Goal: Task Accomplishment & Management: Manage account settings

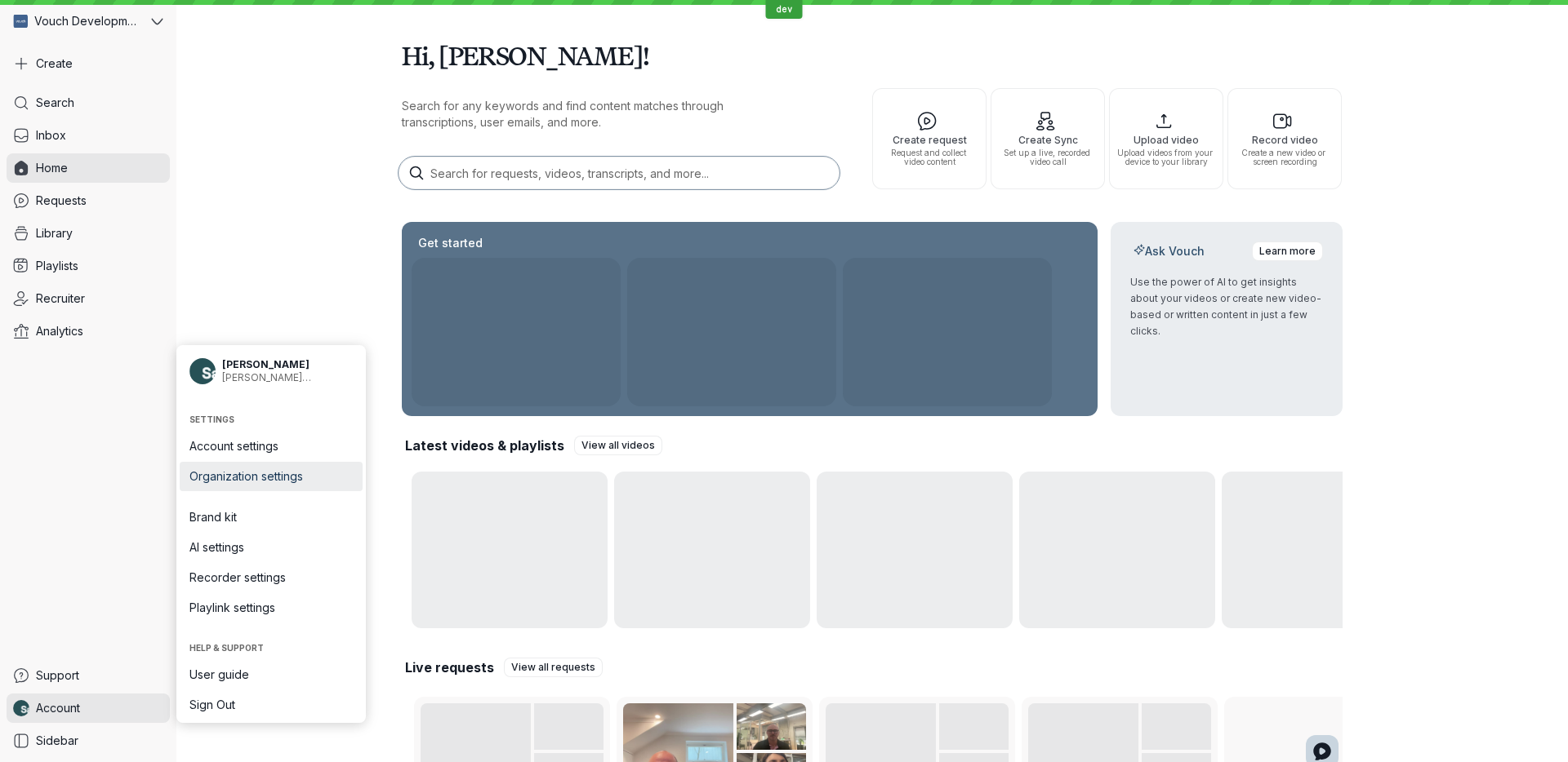
click at [299, 472] on span "Organization settings" at bounding box center [271, 477] width 163 height 16
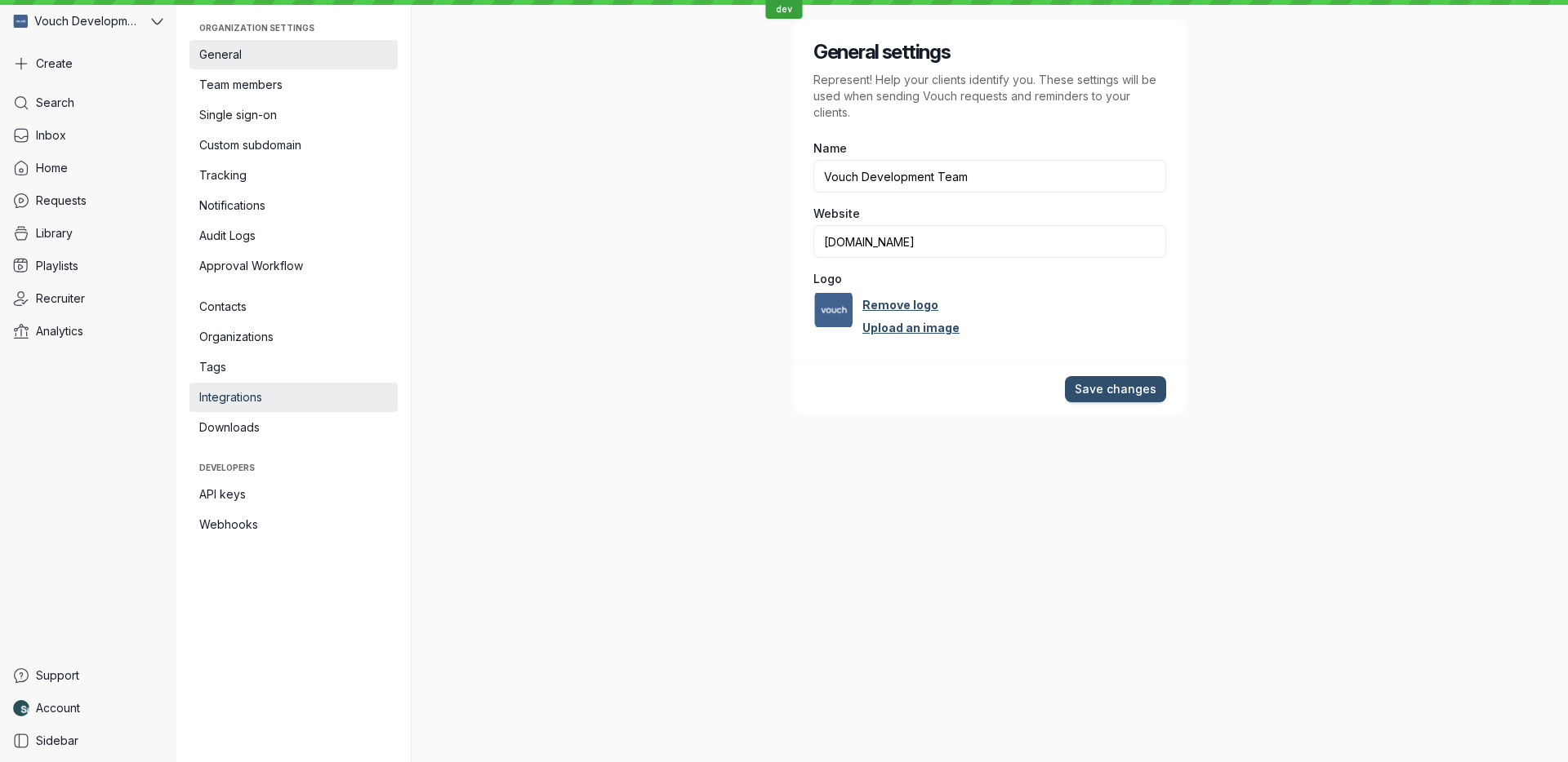
click at [296, 409] on link "Integrations" at bounding box center [294, 397] width 209 height 30
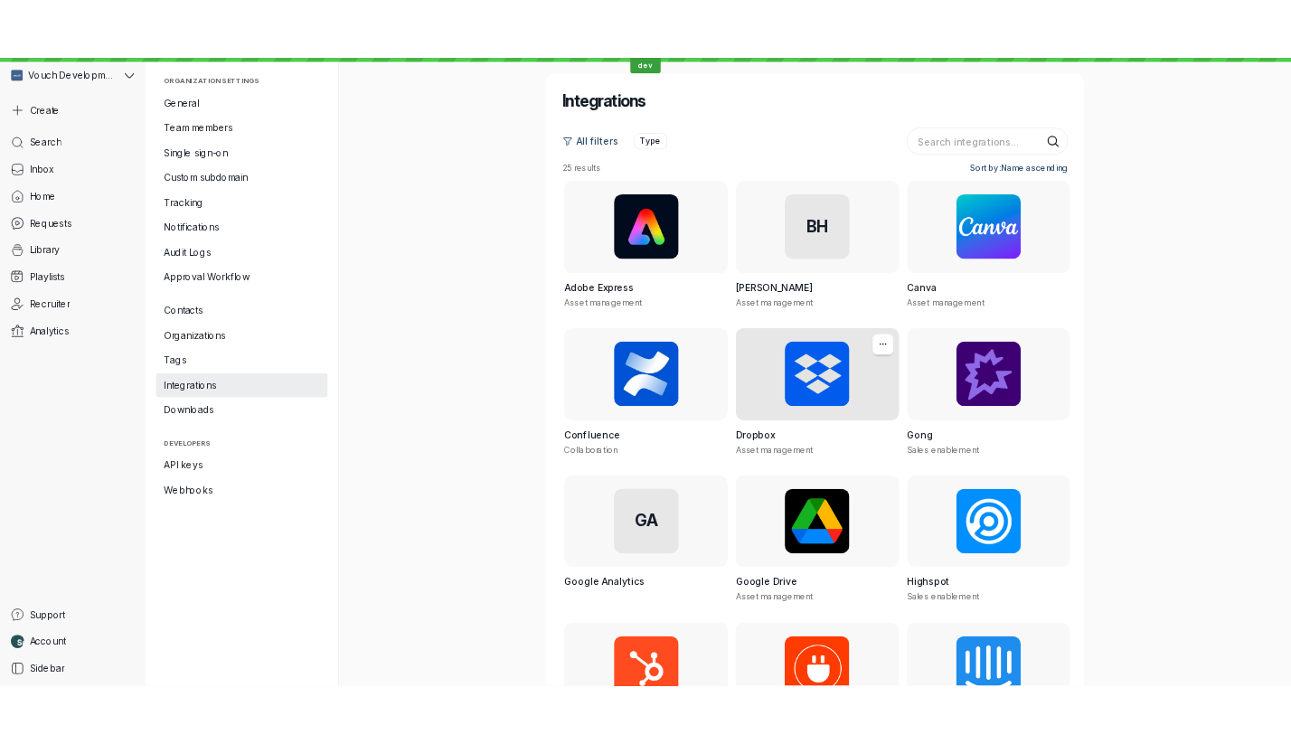
scroll to position [1110, 0]
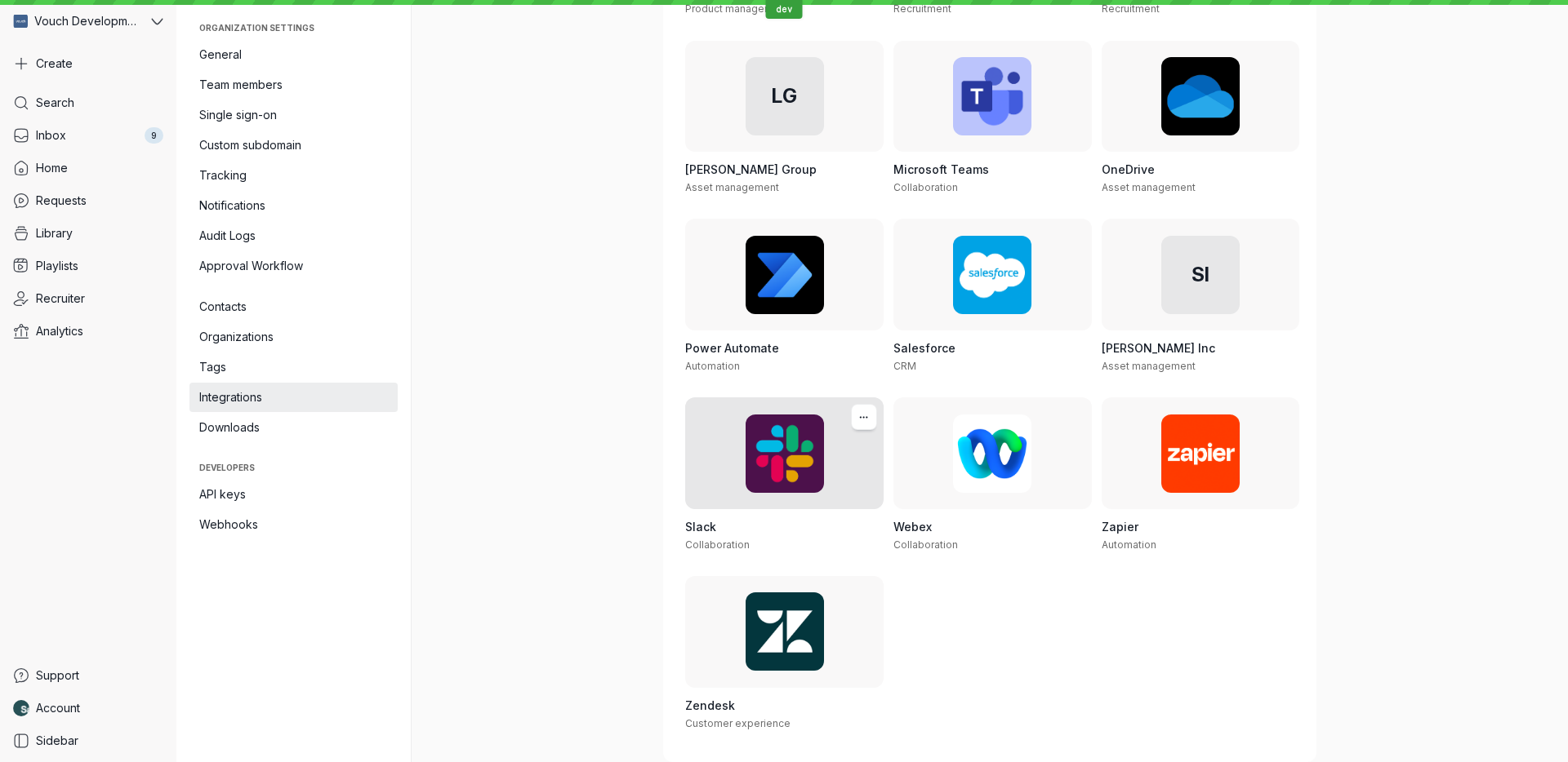
click at [808, 482] on div at bounding box center [785, 452] width 199 height 111
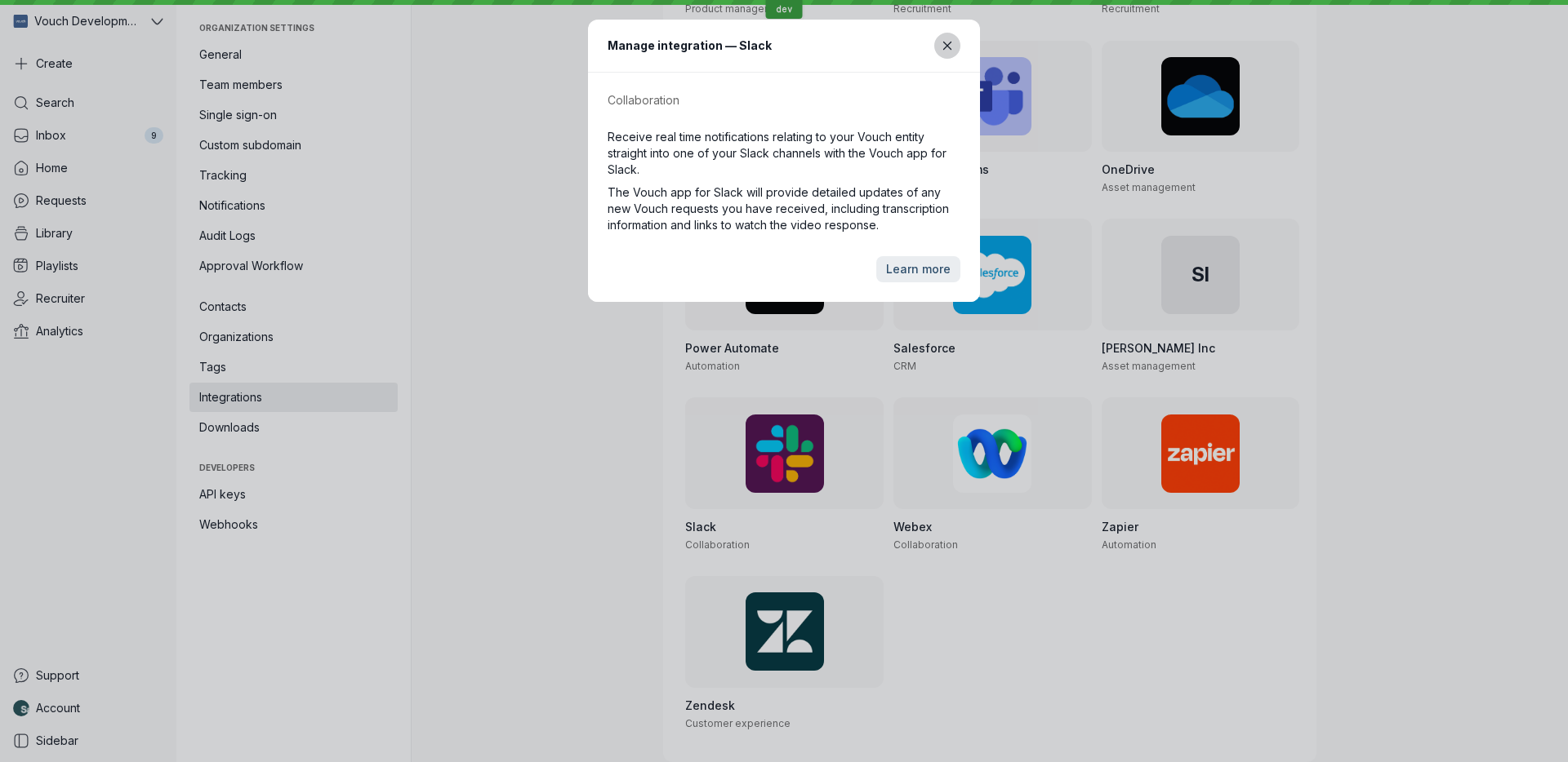
click at [957, 47] on button "Close modal" at bounding box center [947, 45] width 26 height 26
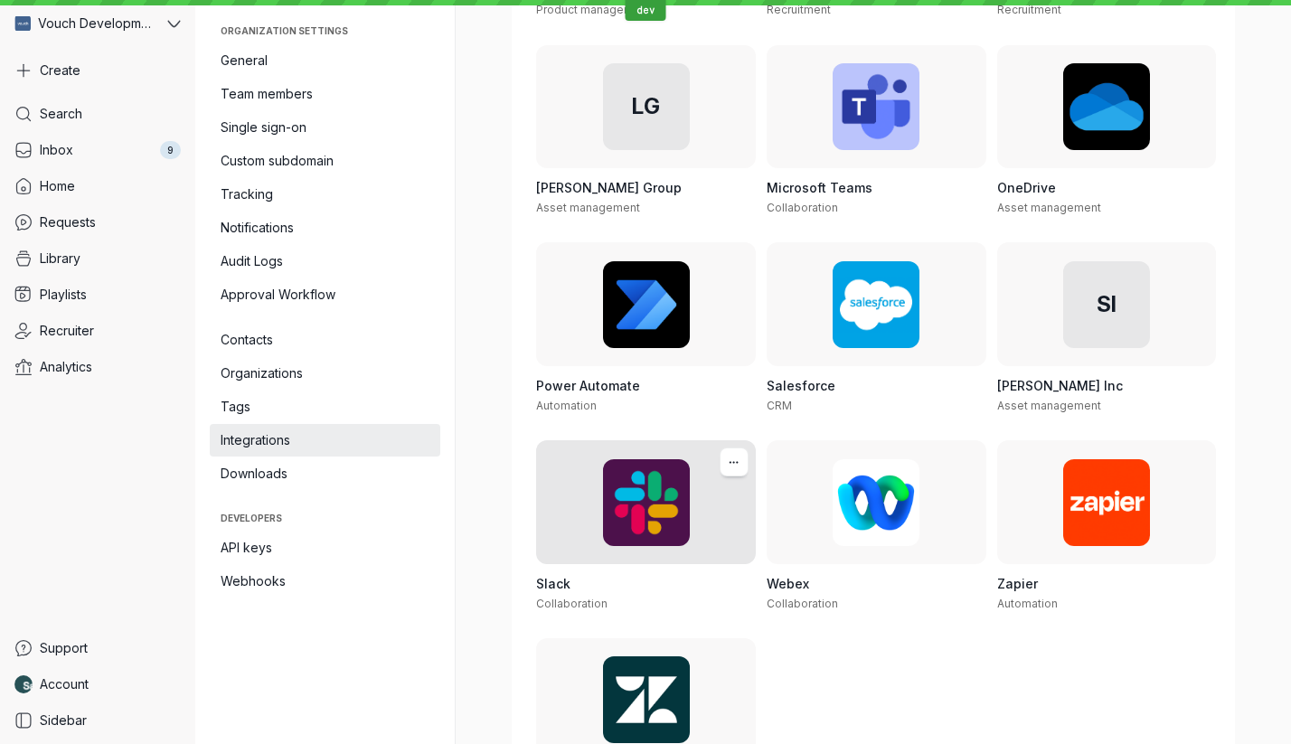
click at [637, 501] on div at bounding box center [646, 501] width 220 height 123
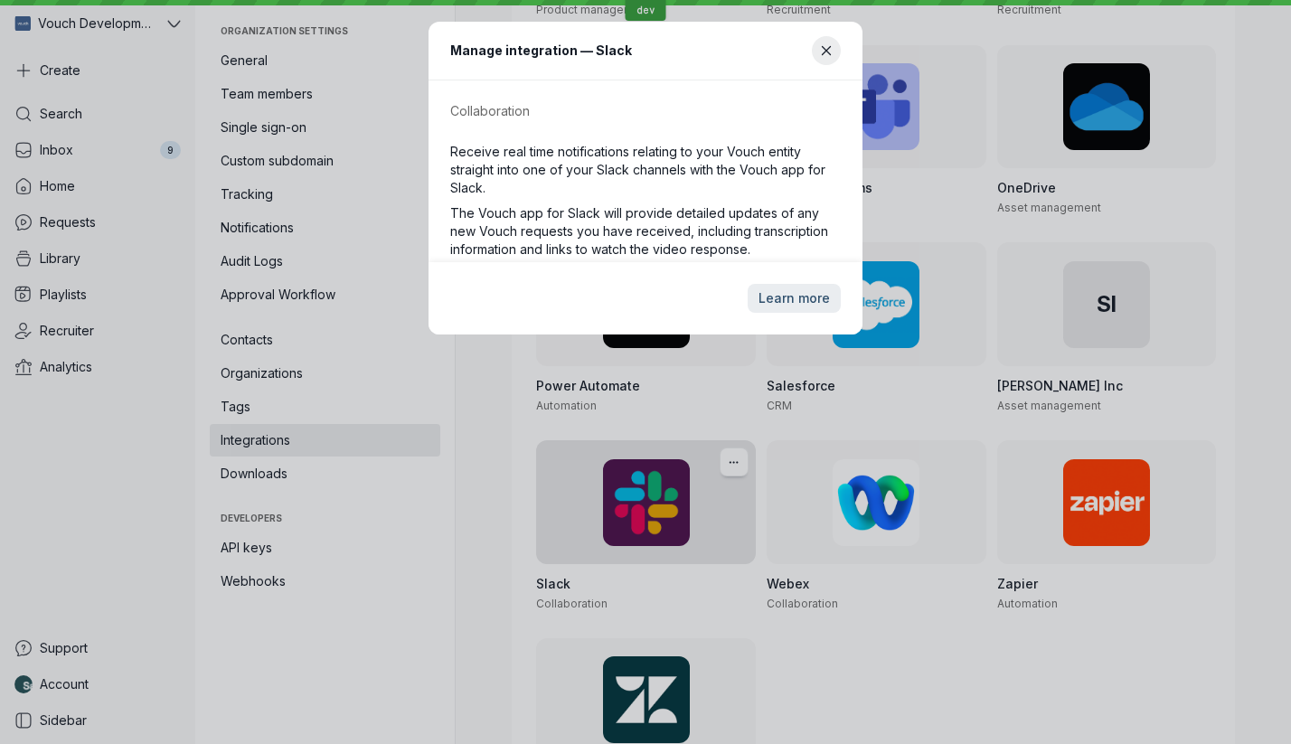
scroll to position [1109, 0]
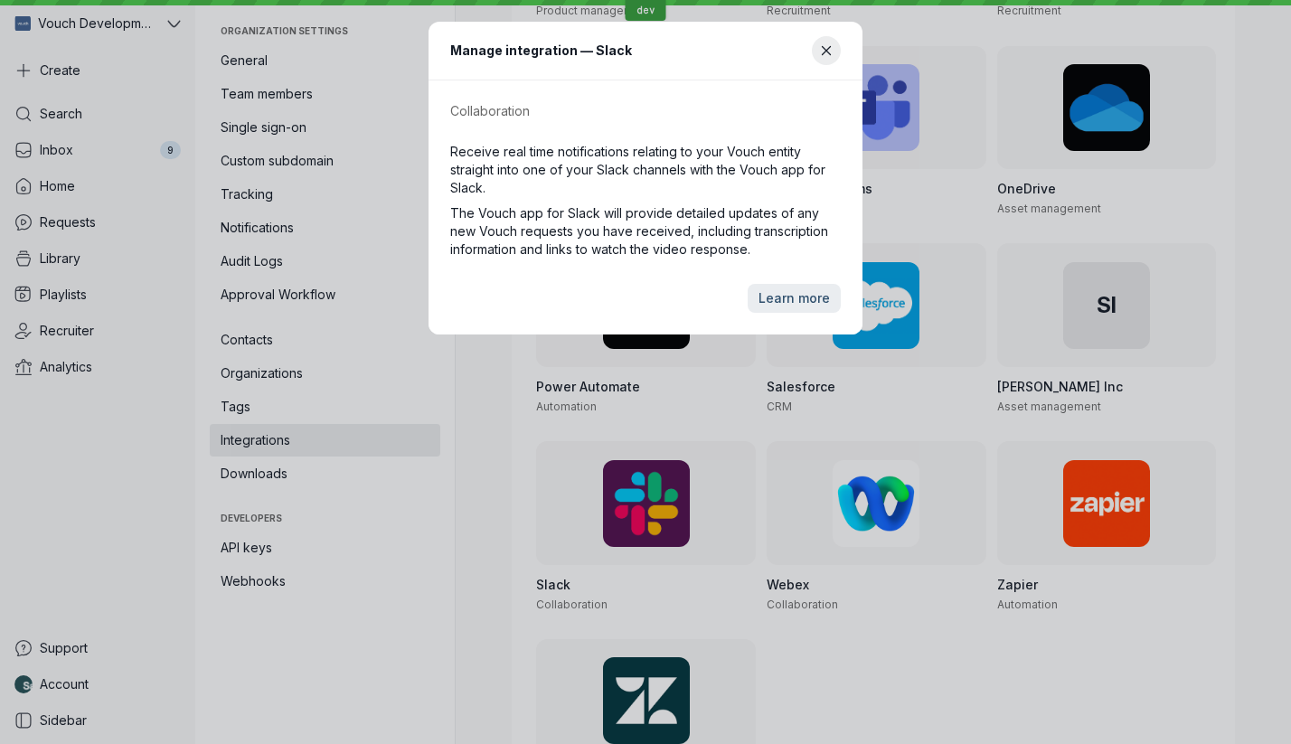
click at [810, 45] on header "Manage integration — Slack" at bounding box center [646, 51] width 434 height 59
click at [841, 50] on header "Manage integration — Slack" at bounding box center [646, 51] width 434 height 59
click at [830, 54] on icon "Close modal" at bounding box center [826, 50] width 8 height 8
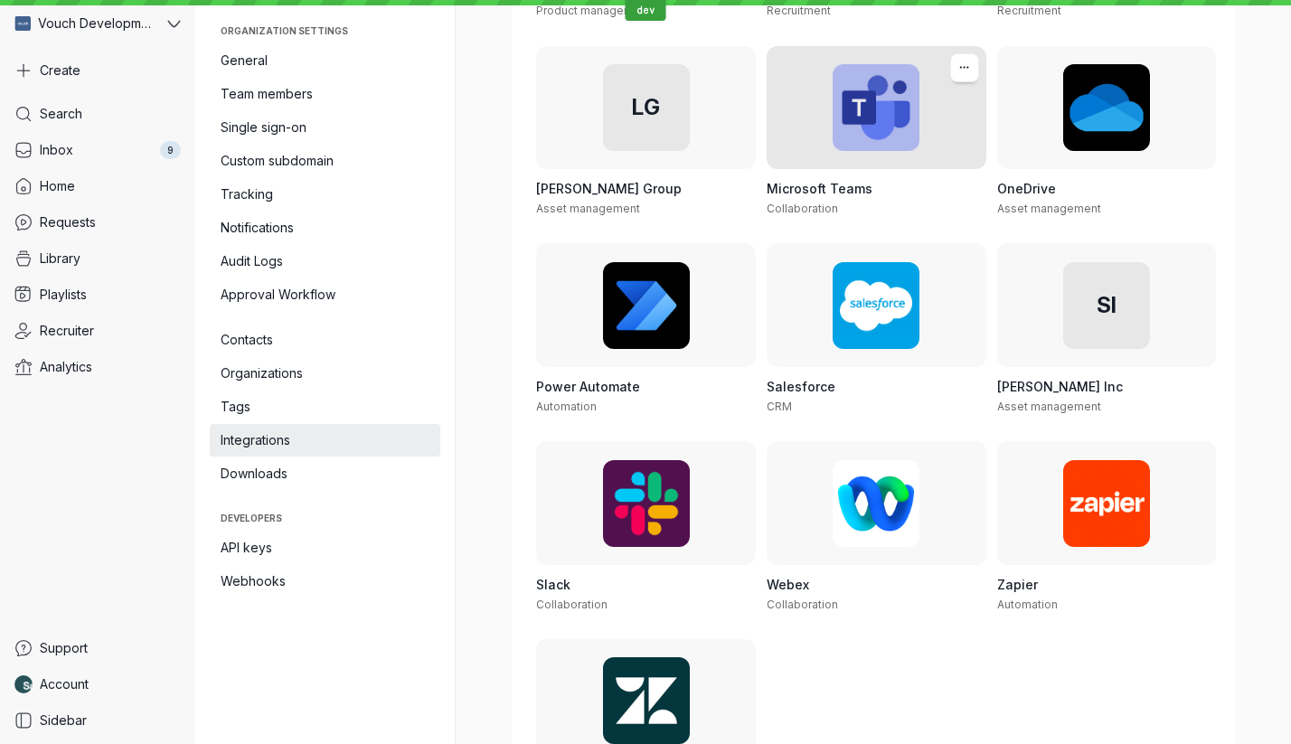
click at [869, 158] on div at bounding box center [877, 108] width 220 height 124
